Goal: Information Seeking & Learning: Compare options

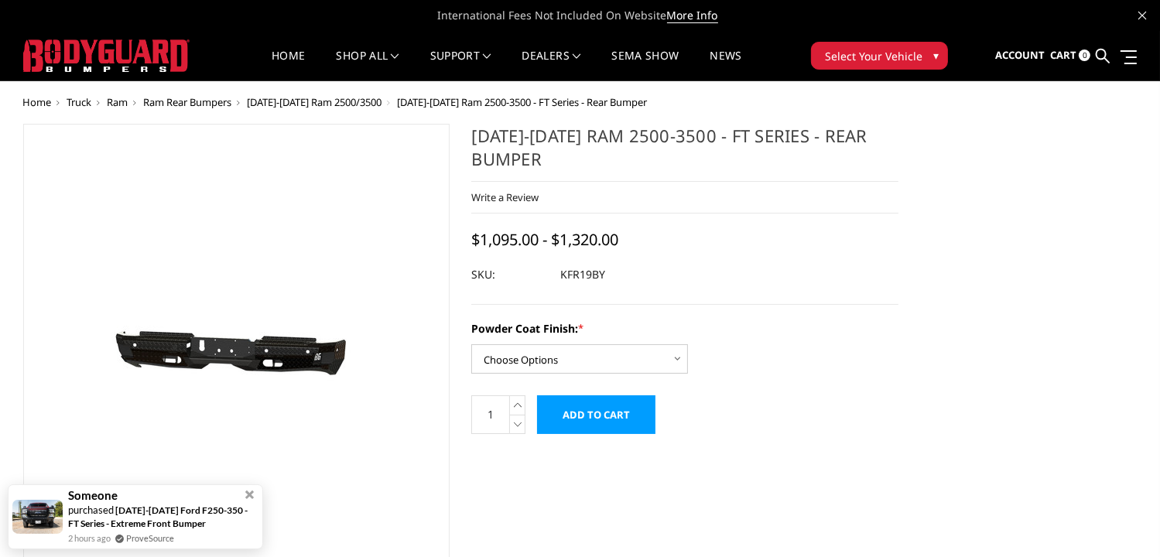
click at [208, 101] on span "Ram Rear Bumpers" at bounding box center [188, 102] width 88 height 14
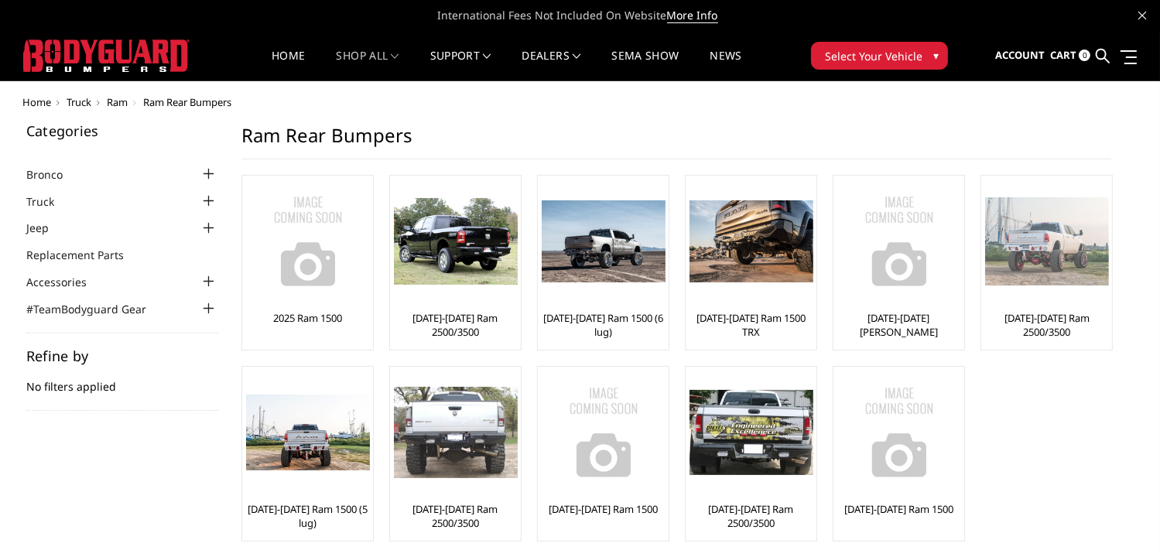
click at [1059, 318] on link "[DATE]-[DATE] Ram 2500/3500" at bounding box center [1046, 325] width 123 height 28
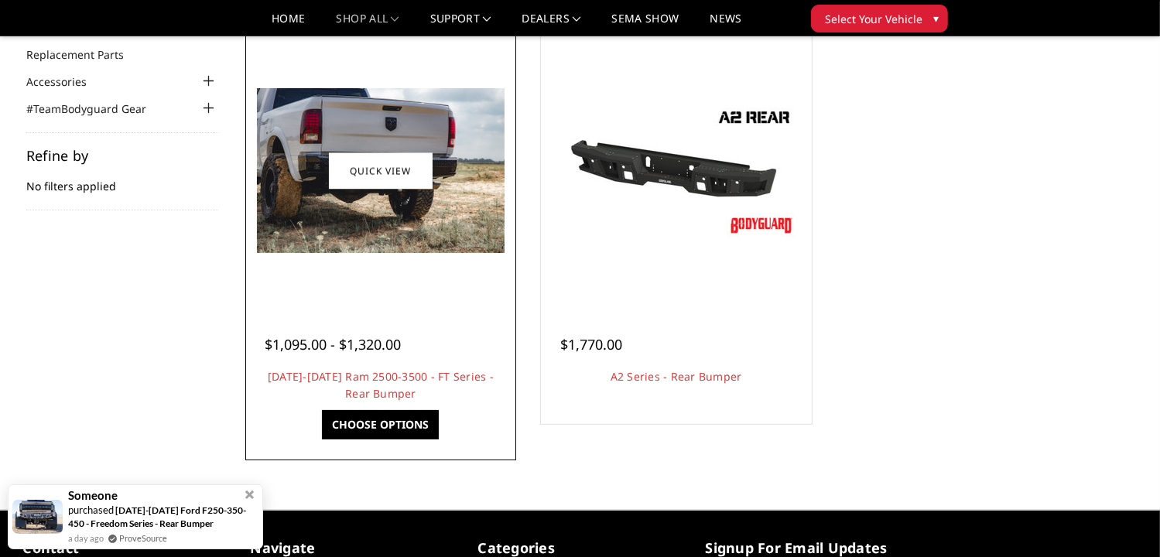
scroll to position [155, 0]
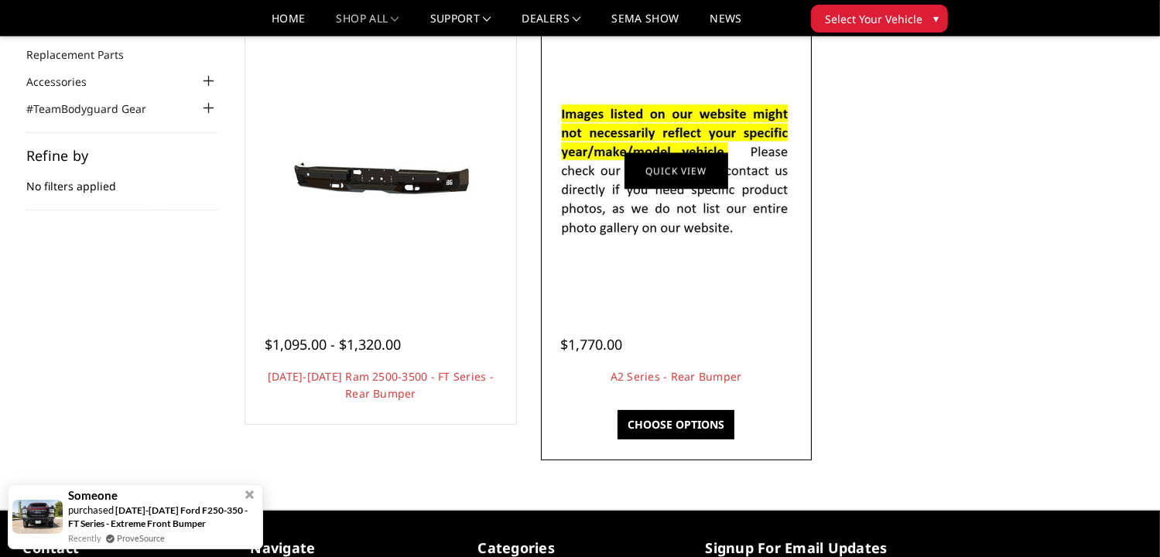
click at [679, 169] on link "Quick view" at bounding box center [676, 170] width 104 height 36
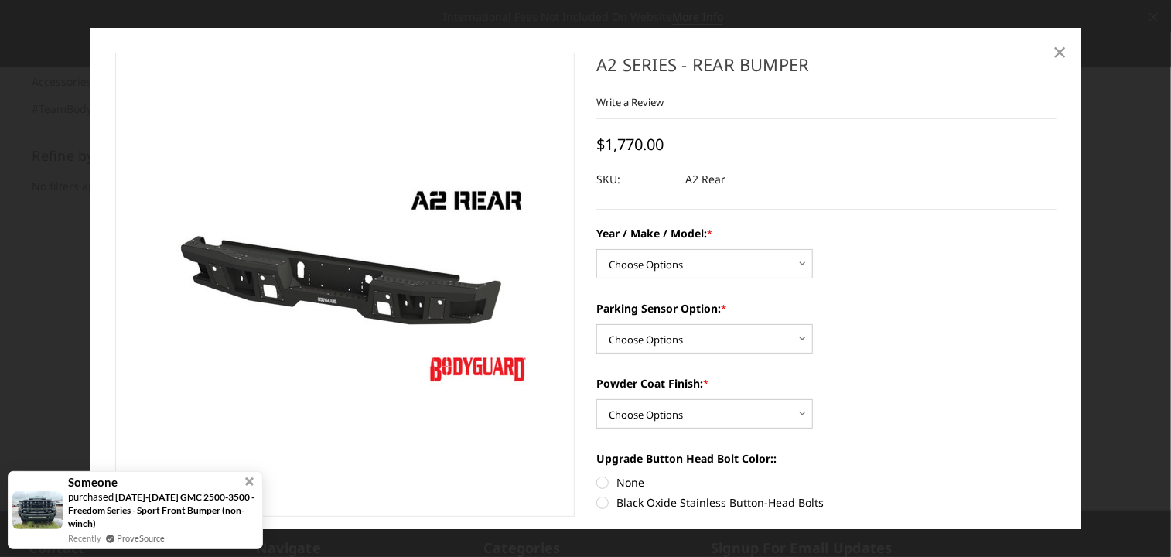
click at [1055, 56] on span "×" at bounding box center [1061, 51] width 14 height 33
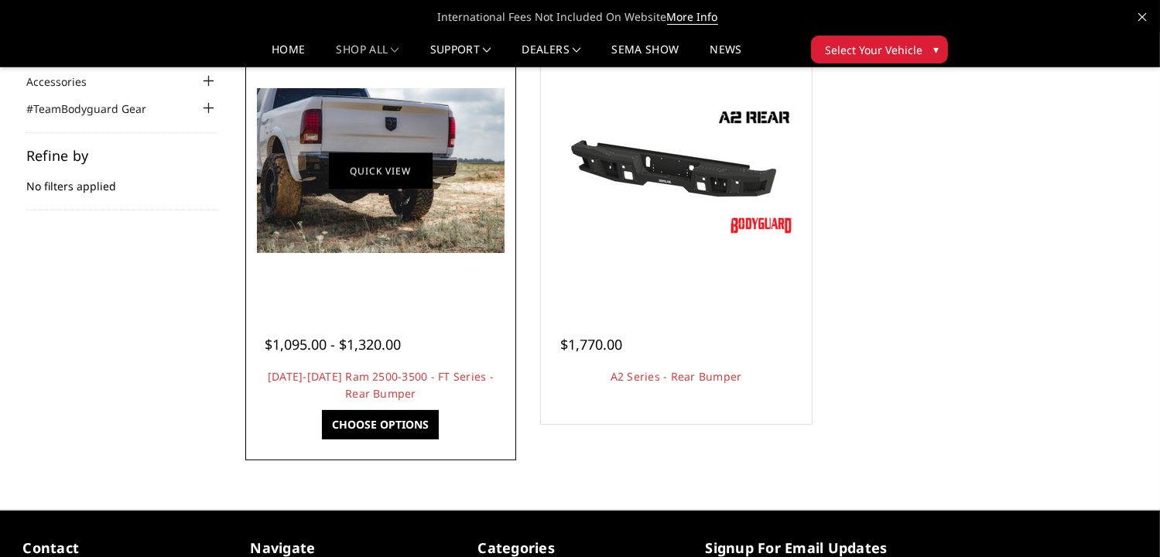
click at [384, 166] on link "Quick view" at bounding box center [381, 170] width 104 height 36
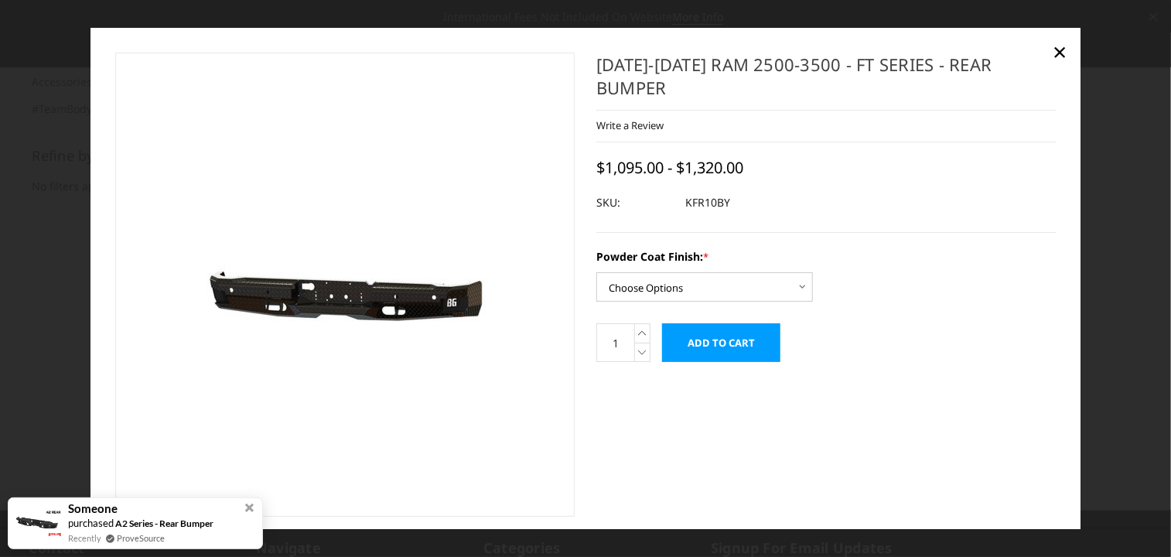
click at [311, 303] on img at bounding box center [379, 286] width 990 height 444
click at [1062, 45] on span "×" at bounding box center [1061, 51] width 14 height 33
